Goal: Book appointment/travel/reservation

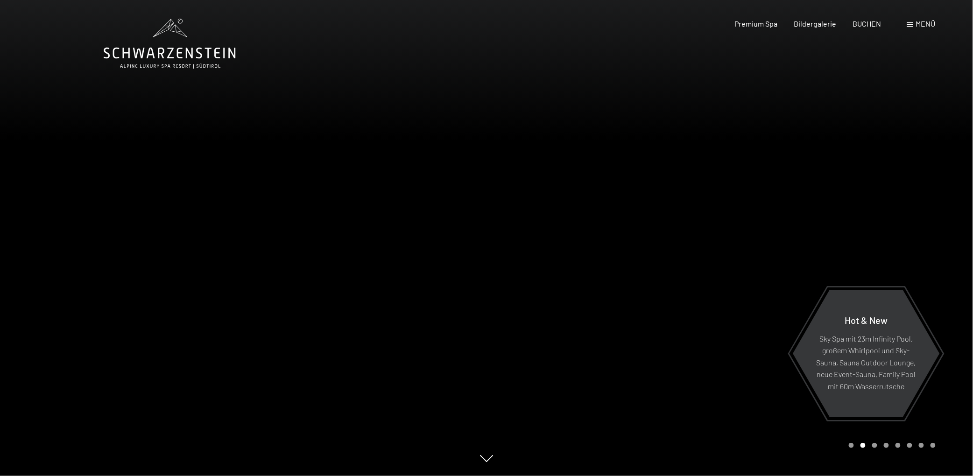
click at [864, 29] on div "Buchen Anfragen Premium Spa Bildergalerie BUCHEN Menü DE IT EN Gutschein Bilder…" at bounding box center [819, 24] width 234 height 10
click at [866, 24] on span "BUCHEN" at bounding box center [867, 22] width 28 height 9
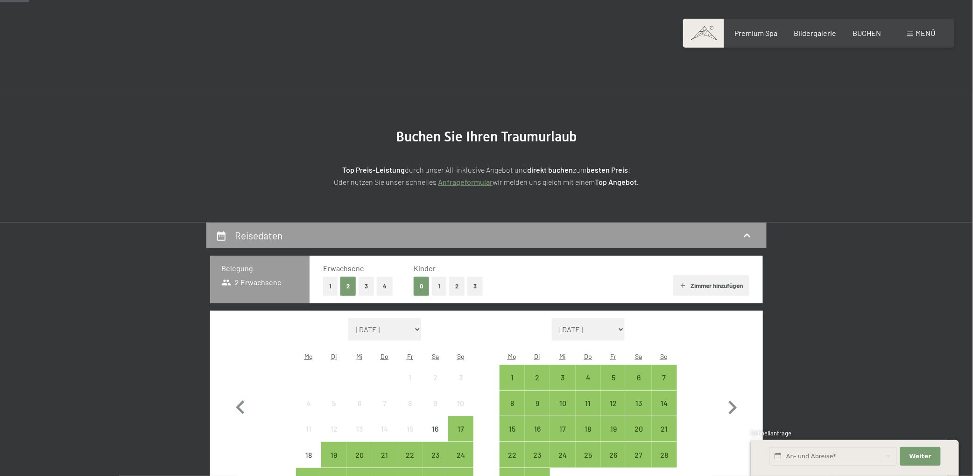
scroll to position [93, 0]
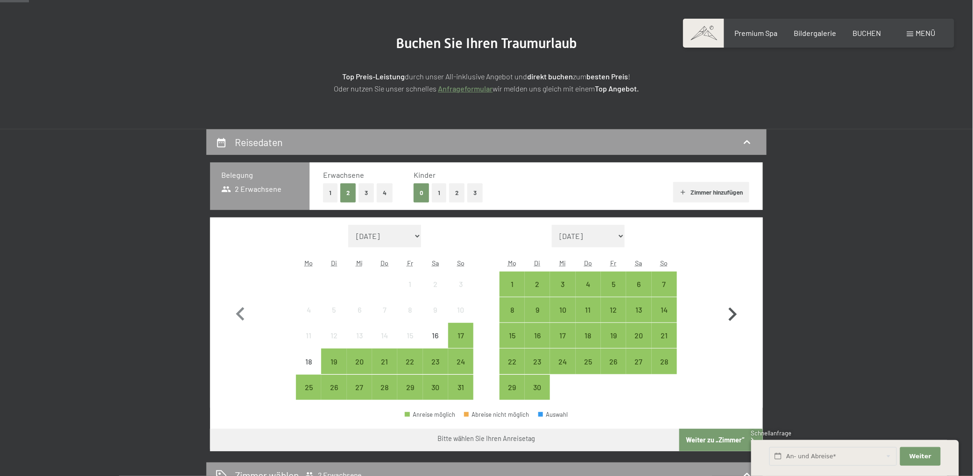
click at [735, 315] on icon "button" at bounding box center [733, 315] width 8 height 14
select select "[DATE]"
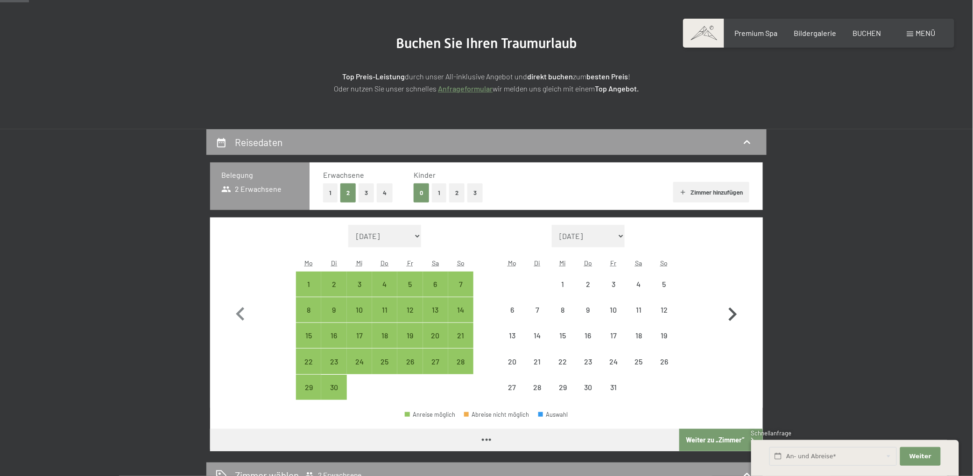
select select "[DATE]"
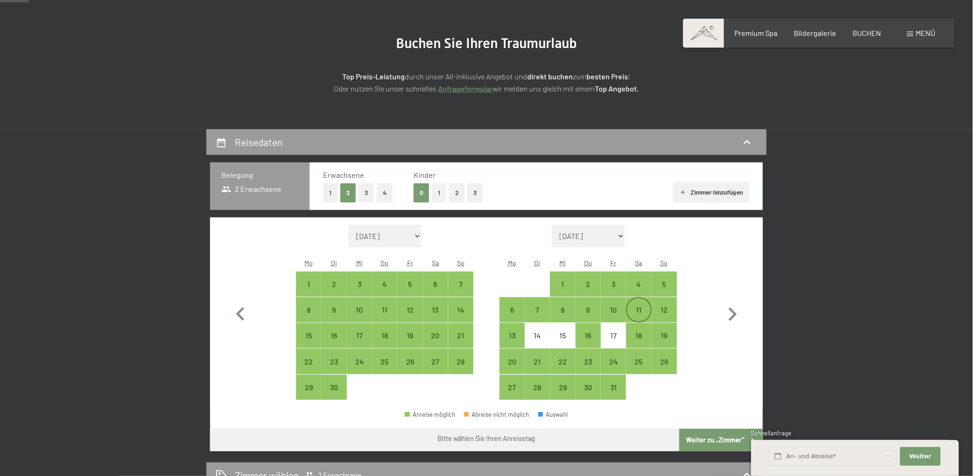
click at [636, 311] on div "11" at bounding box center [638, 317] width 23 height 23
select select "[DATE]"
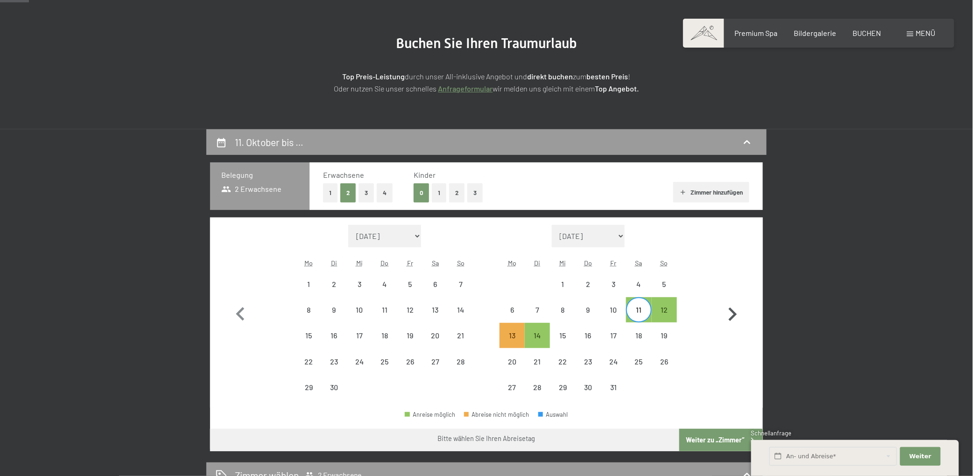
click at [730, 312] on icon "button" at bounding box center [732, 314] width 27 height 27
select select "[DATE]"
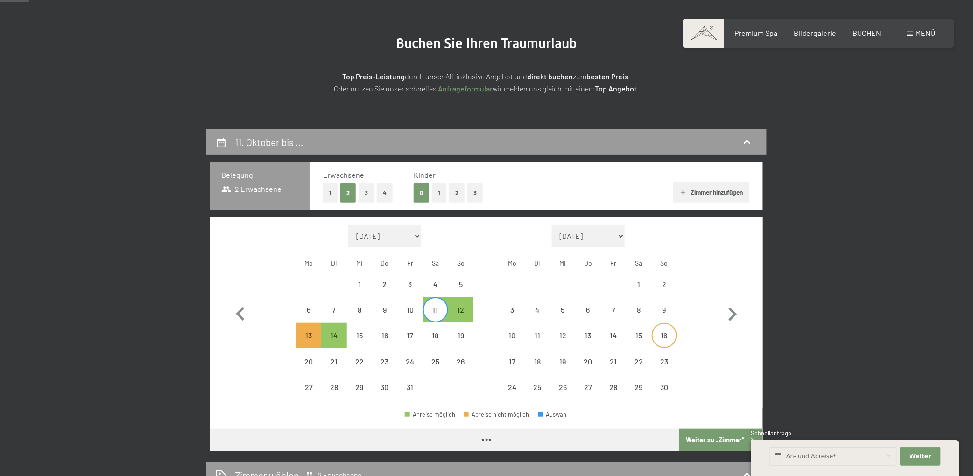
select select "[DATE]"
click at [644, 333] on div "15" at bounding box center [638, 343] width 23 height 23
select select "[DATE]"
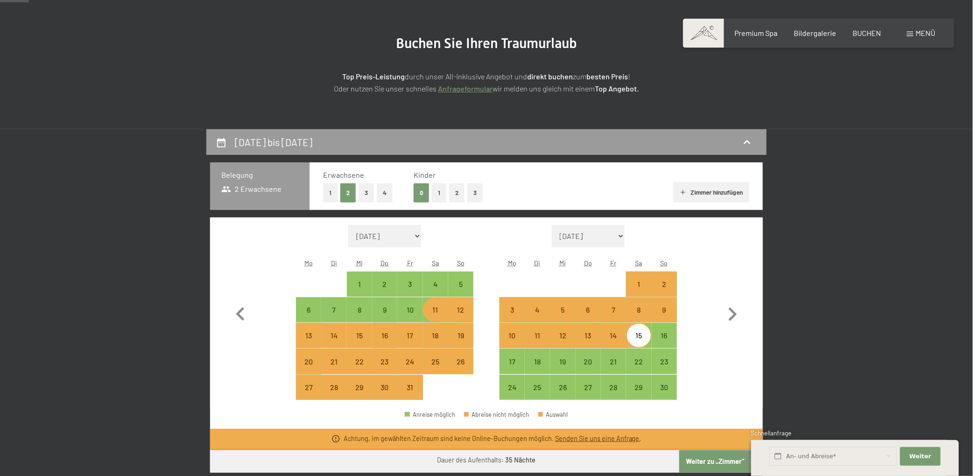
click at [0, 283] on div "[DATE] bis [DATE] Belegung 2 Erwachsene Erwachsene 1 2 3 4 Kinder 0 1 2 3 Zimme…" at bounding box center [486, 421] width 973 height 584
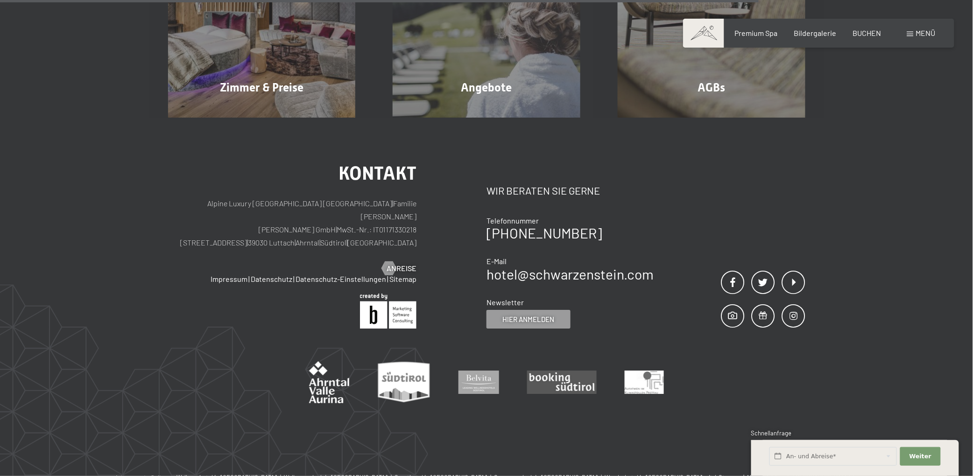
scroll to position [747, 0]
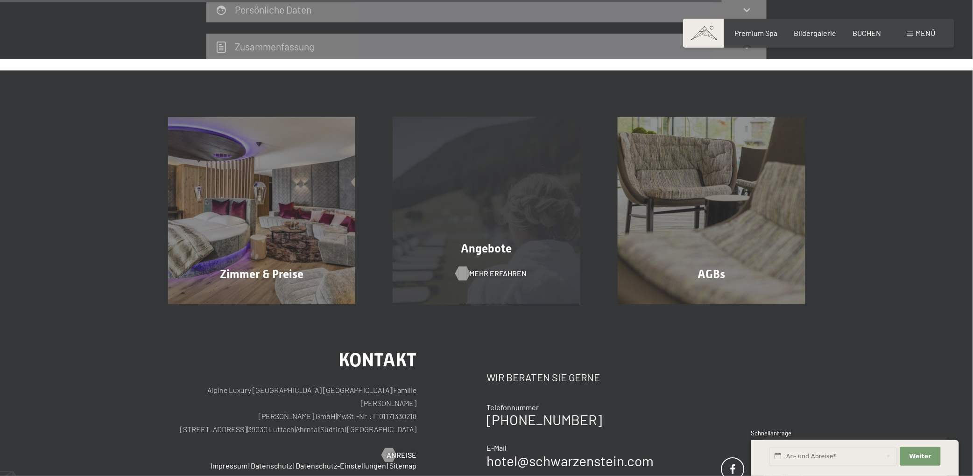
click at [463, 272] on div "Mehr erfahren" at bounding box center [487, 273] width 62 height 10
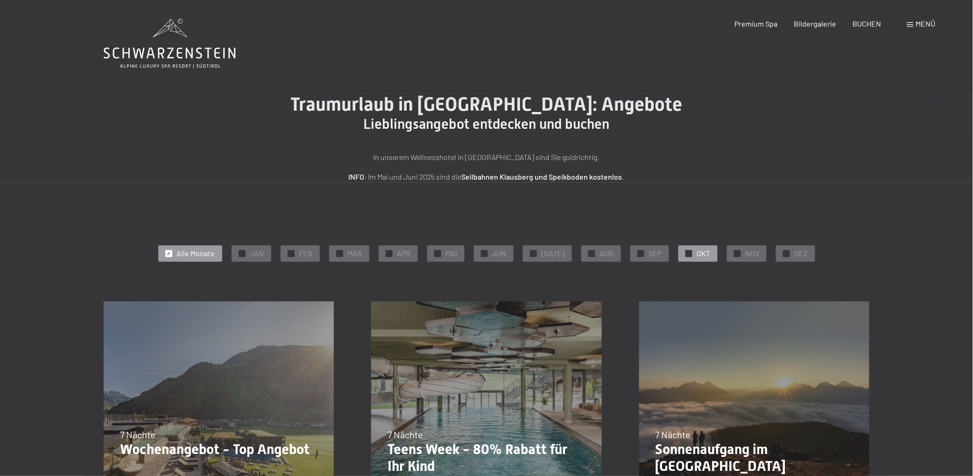
click at [689, 256] on div "✓ OKT" at bounding box center [697, 254] width 39 height 16
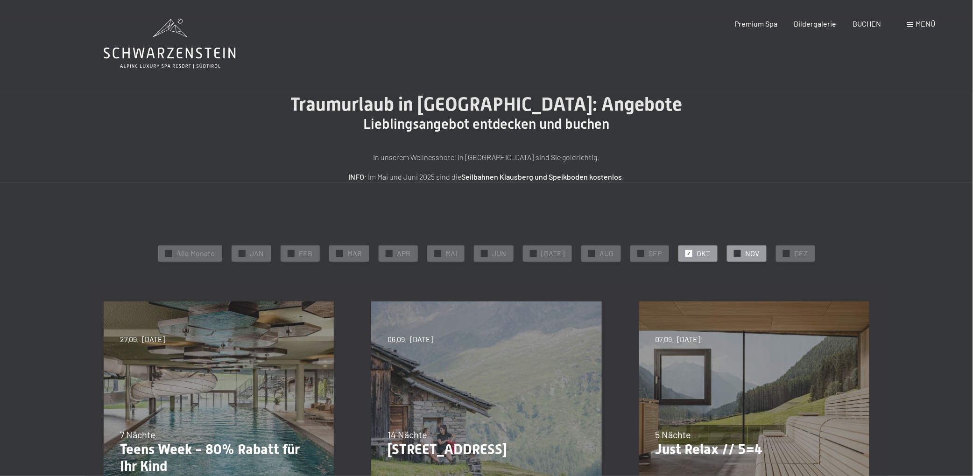
click at [735, 255] on span "✓" at bounding box center [737, 253] width 4 height 7
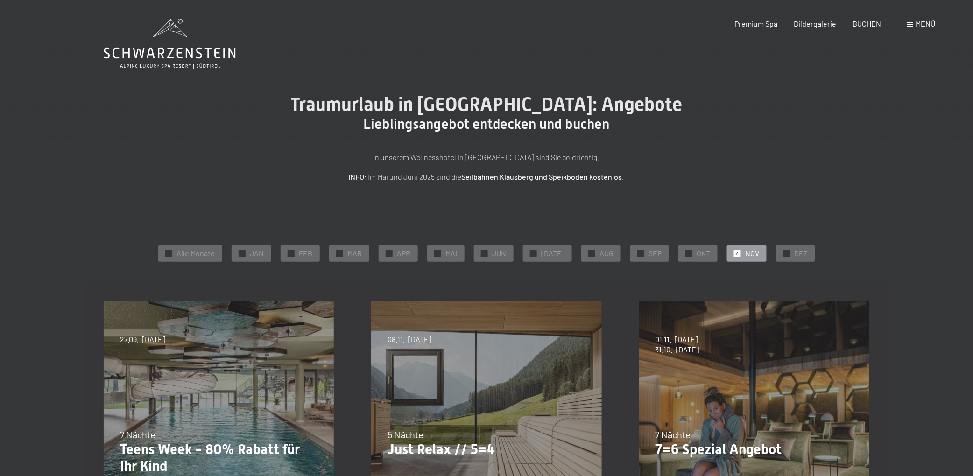
scroll to position [93, 0]
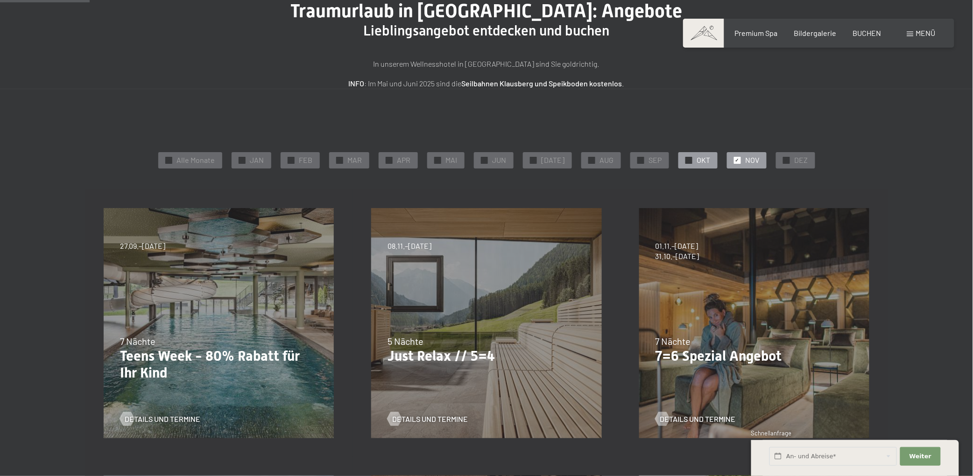
click at [687, 161] on span "✓" at bounding box center [689, 160] width 4 height 7
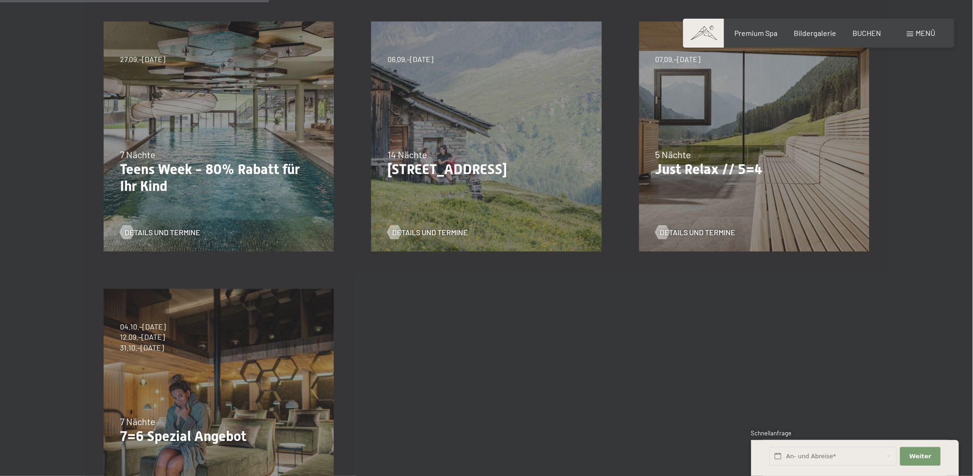
scroll to position [373, 0]
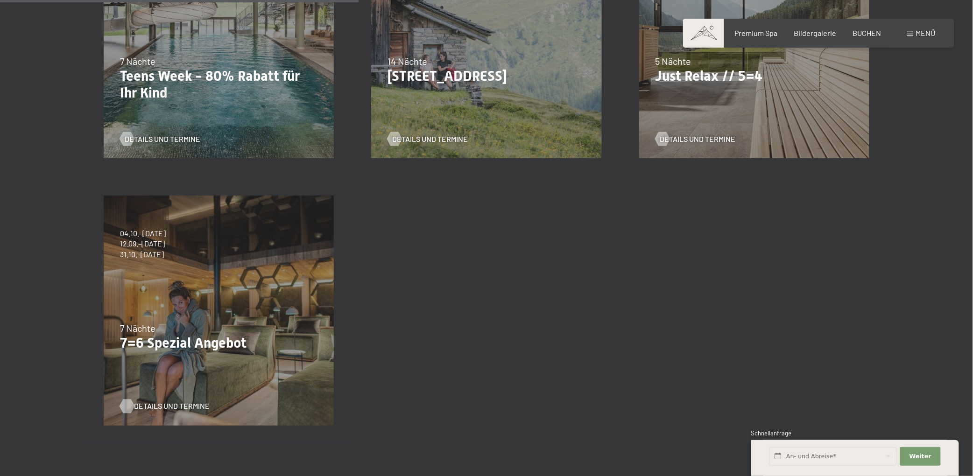
click at [158, 409] on span "Details und Termine" at bounding box center [172, 406] width 76 height 10
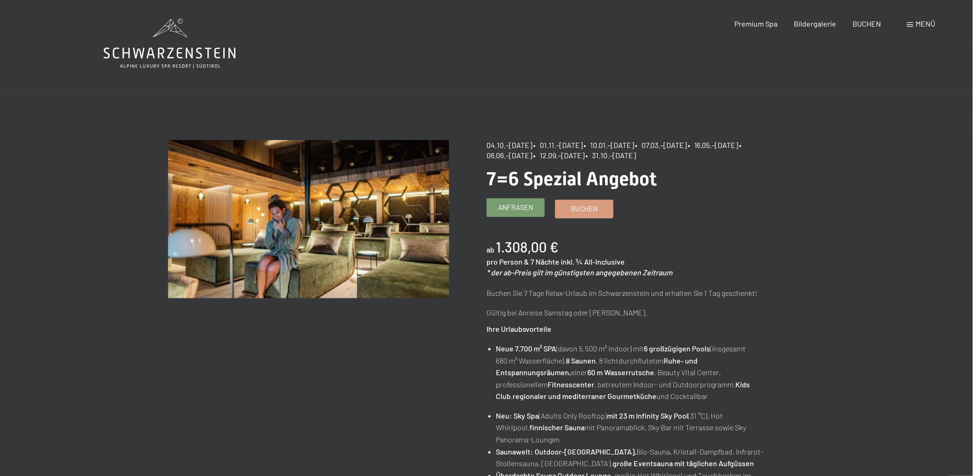
click at [521, 213] on link "Anfragen" at bounding box center [515, 208] width 57 height 18
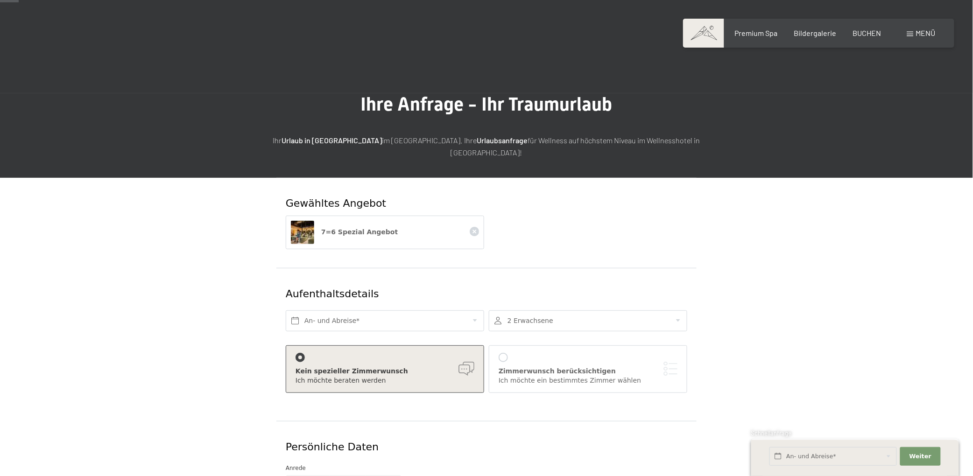
scroll to position [187, 0]
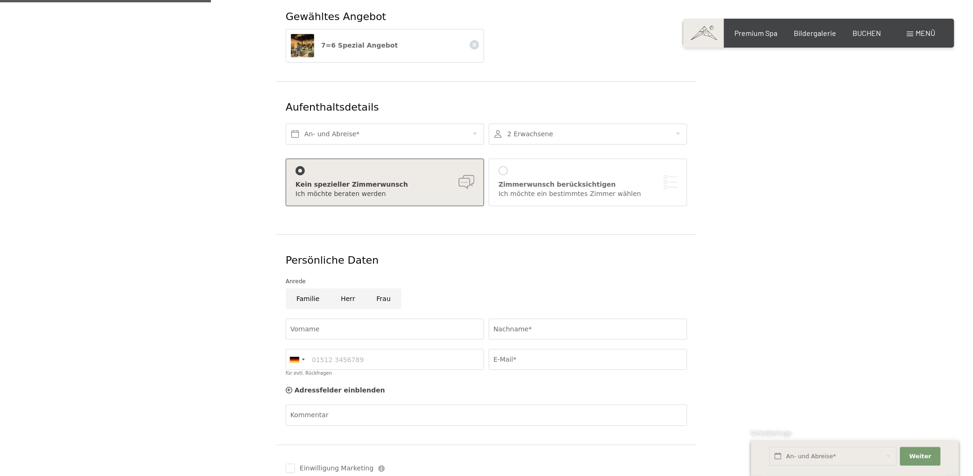
click at [528, 124] on div at bounding box center [588, 134] width 198 height 21
